Goal: Obtain resource: Obtain resource

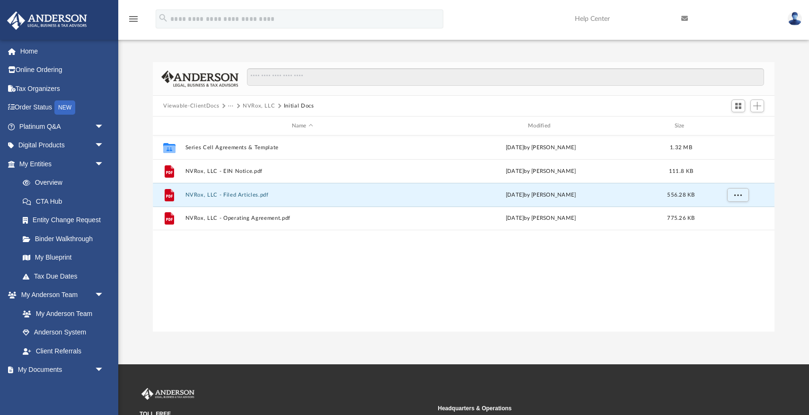
scroll to position [215, 622]
click at [228, 104] on button "···" at bounding box center [231, 106] width 6 height 9
click at [239, 122] on li "Law" at bounding box center [238, 122] width 11 height 10
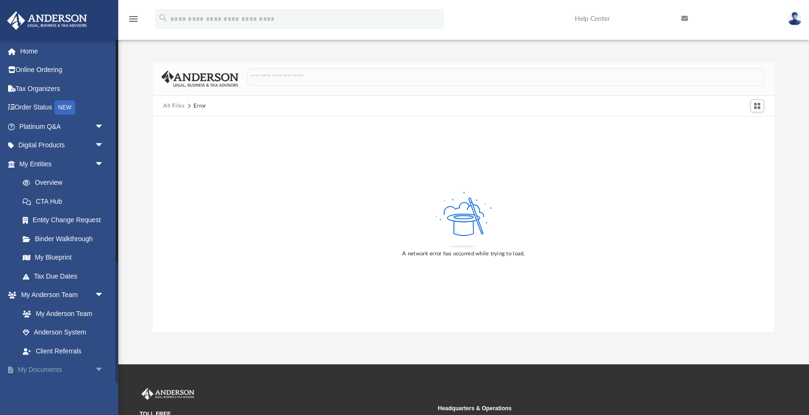
click at [49, 372] on link "My Documents arrow_drop_down" at bounding box center [63, 369] width 112 height 19
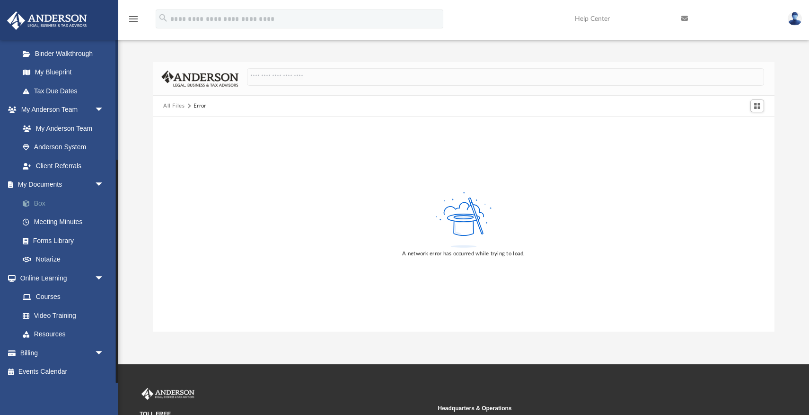
click at [37, 204] on link "Box" at bounding box center [65, 203] width 105 height 19
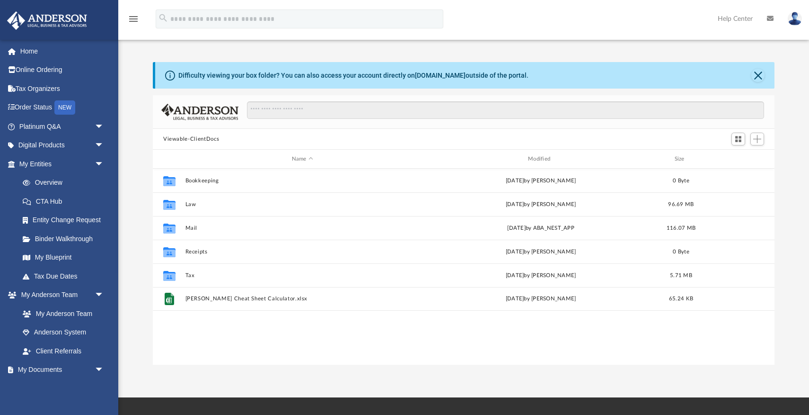
scroll to position [215, 622]
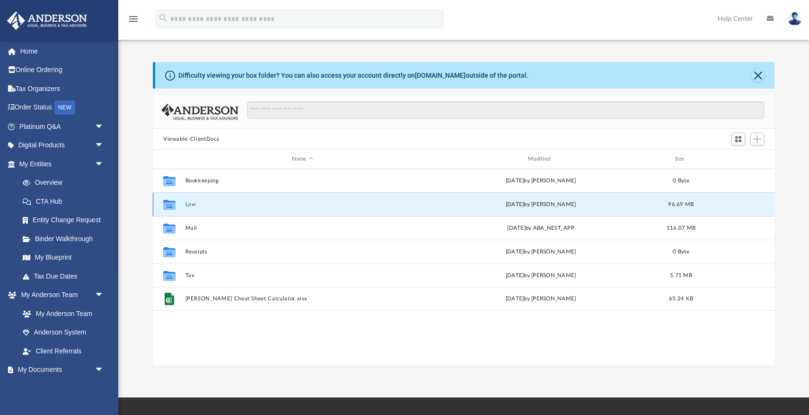
click at [191, 204] on button "Law" at bounding box center [303, 204] width 234 height 6
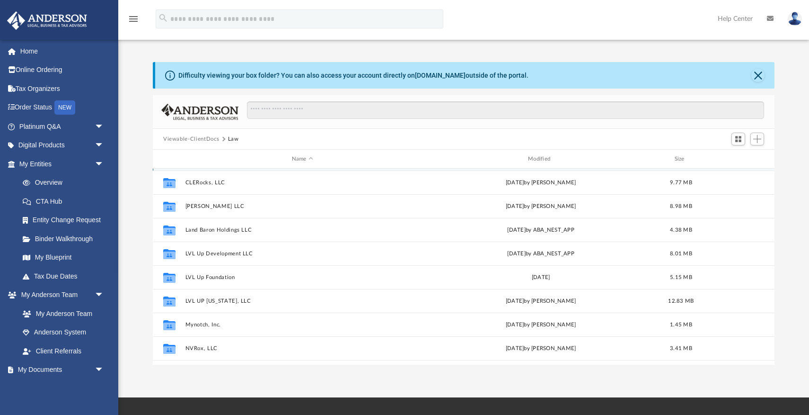
scroll to position [182, 0]
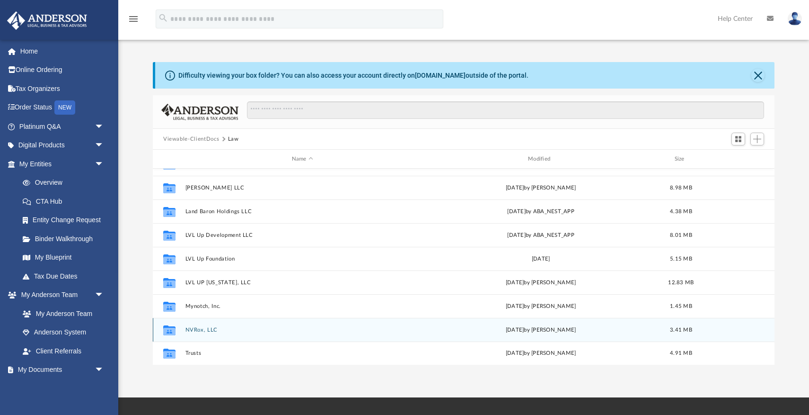
click at [198, 328] on button "NVRox, LLC" at bounding box center [303, 330] width 234 height 6
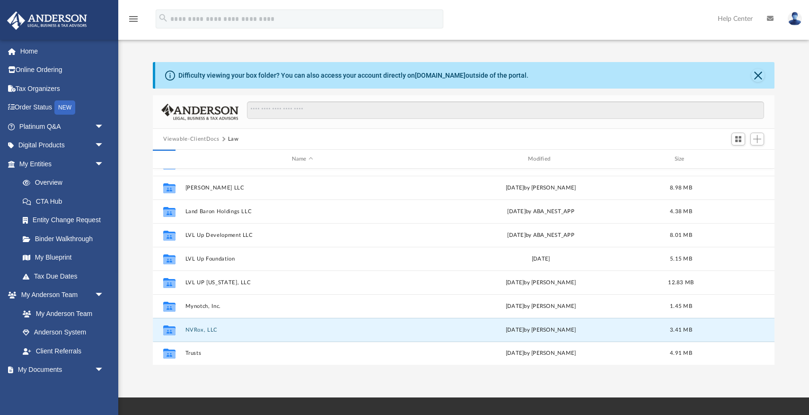
scroll to position [0, 0]
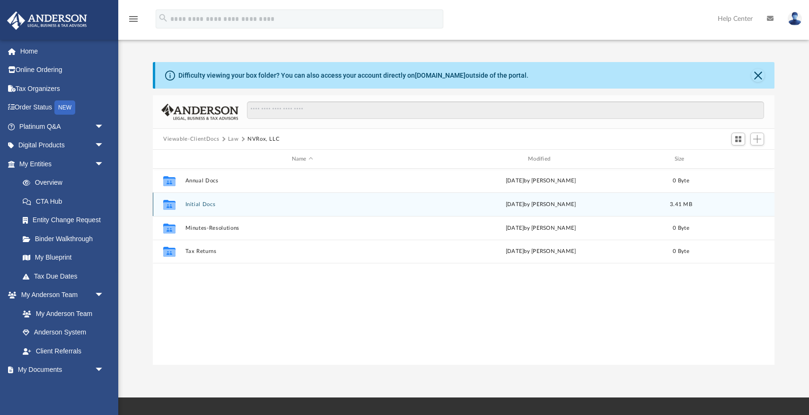
click at [203, 204] on button "Initial Docs" at bounding box center [303, 204] width 234 height 6
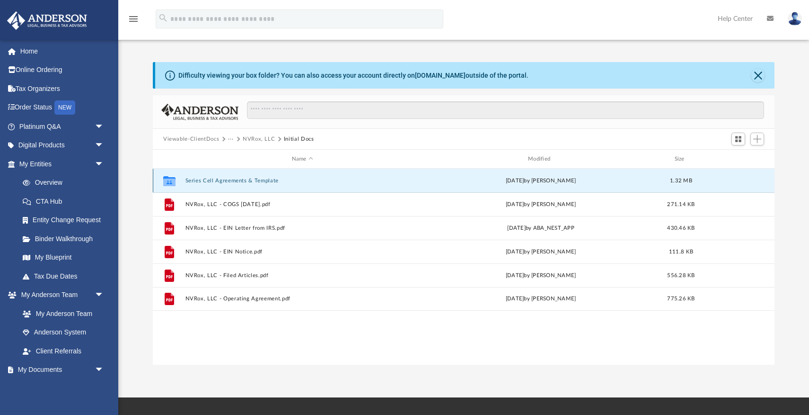
click at [236, 180] on button "Series Cell Agreements & Template" at bounding box center [303, 180] width 234 height 6
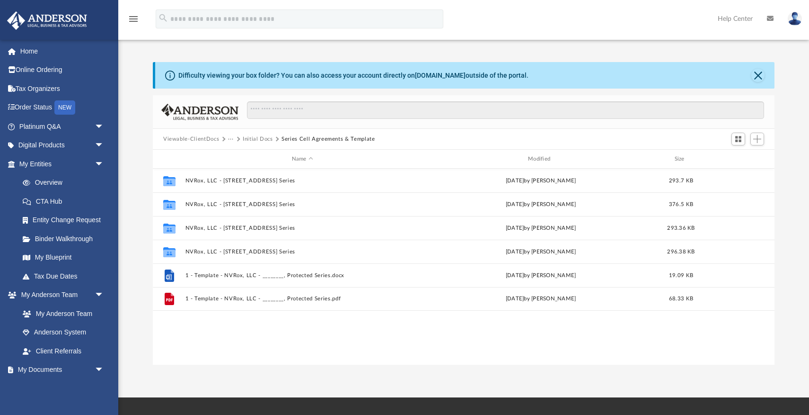
click at [259, 138] on button "Initial Docs" at bounding box center [258, 139] width 30 height 9
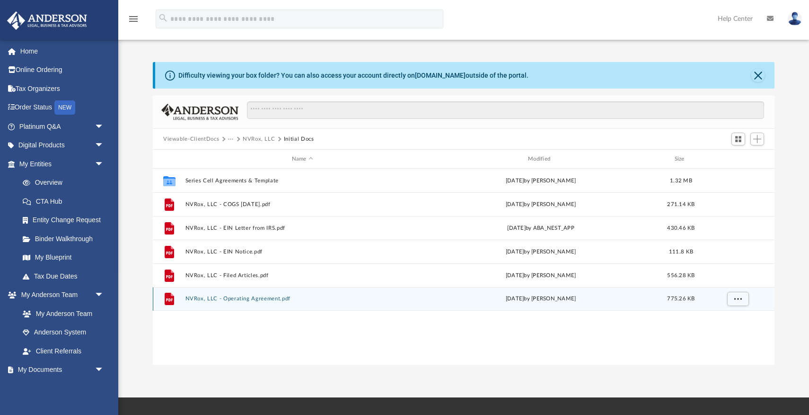
click at [249, 298] on button "NVRox, LLC - Operating Agreement.pdf" at bounding box center [303, 298] width 234 height 6
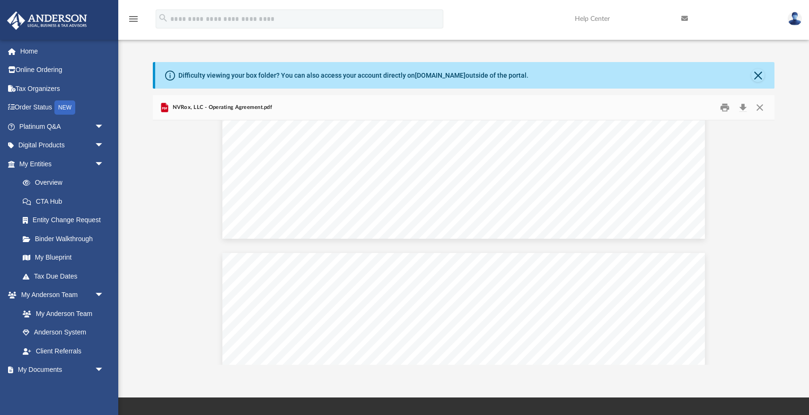
scroll to position [41398, 0]
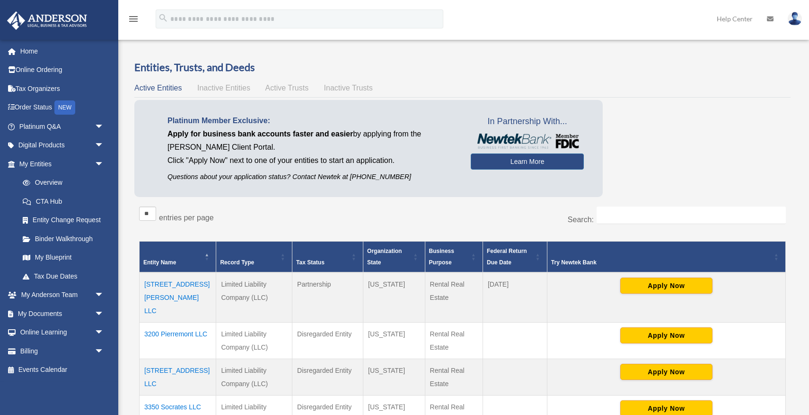
scroll to position [251, 0]
